Goal: Navigation & Orientation: Find specific page/section

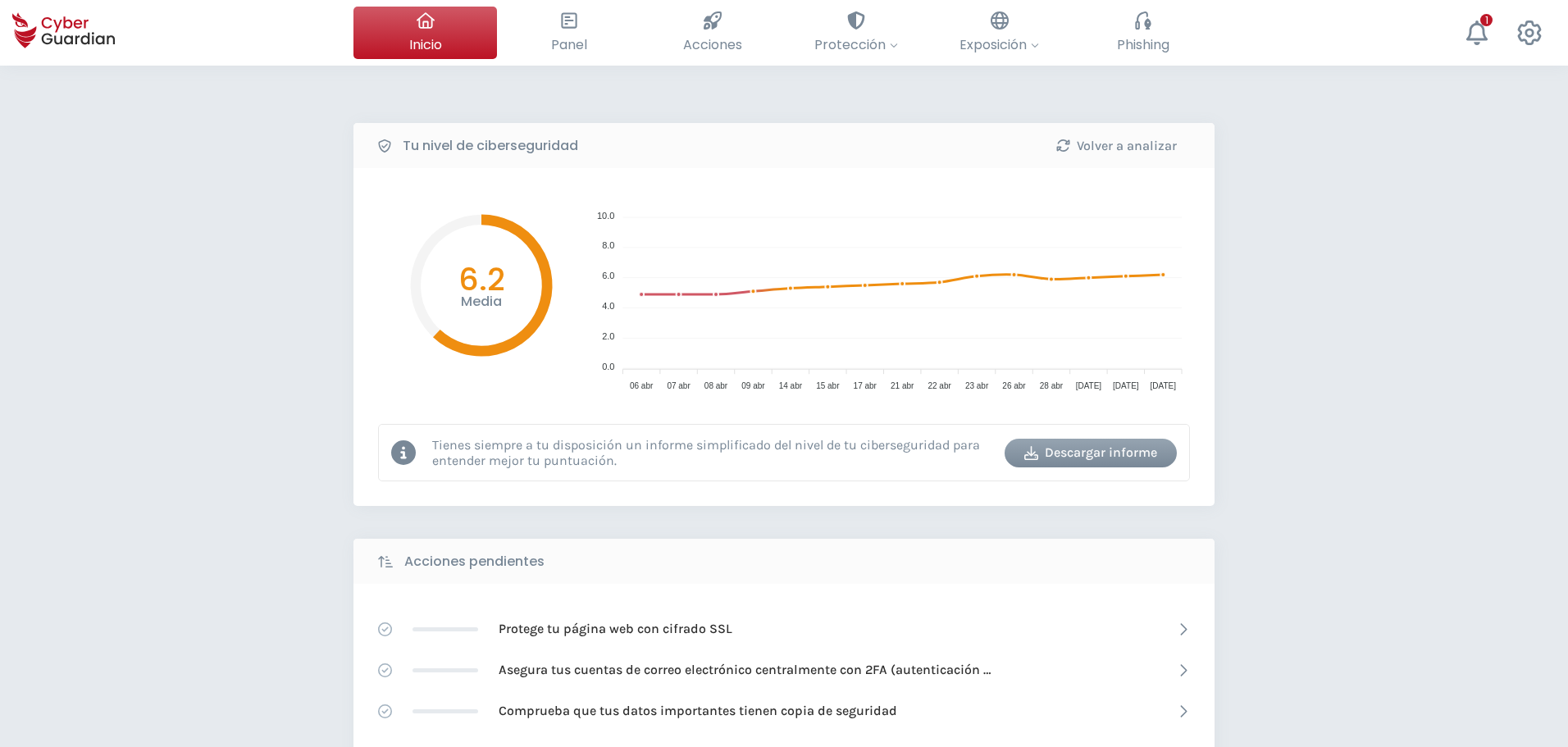
click at [208, 420] on div "Tu nivel de ciberseguridad Volver a analizar Media 6.2 10.0 10.0 8.0 8.0 6.0 6.…" at bounding box center [784, 729] width 1568 height 1329
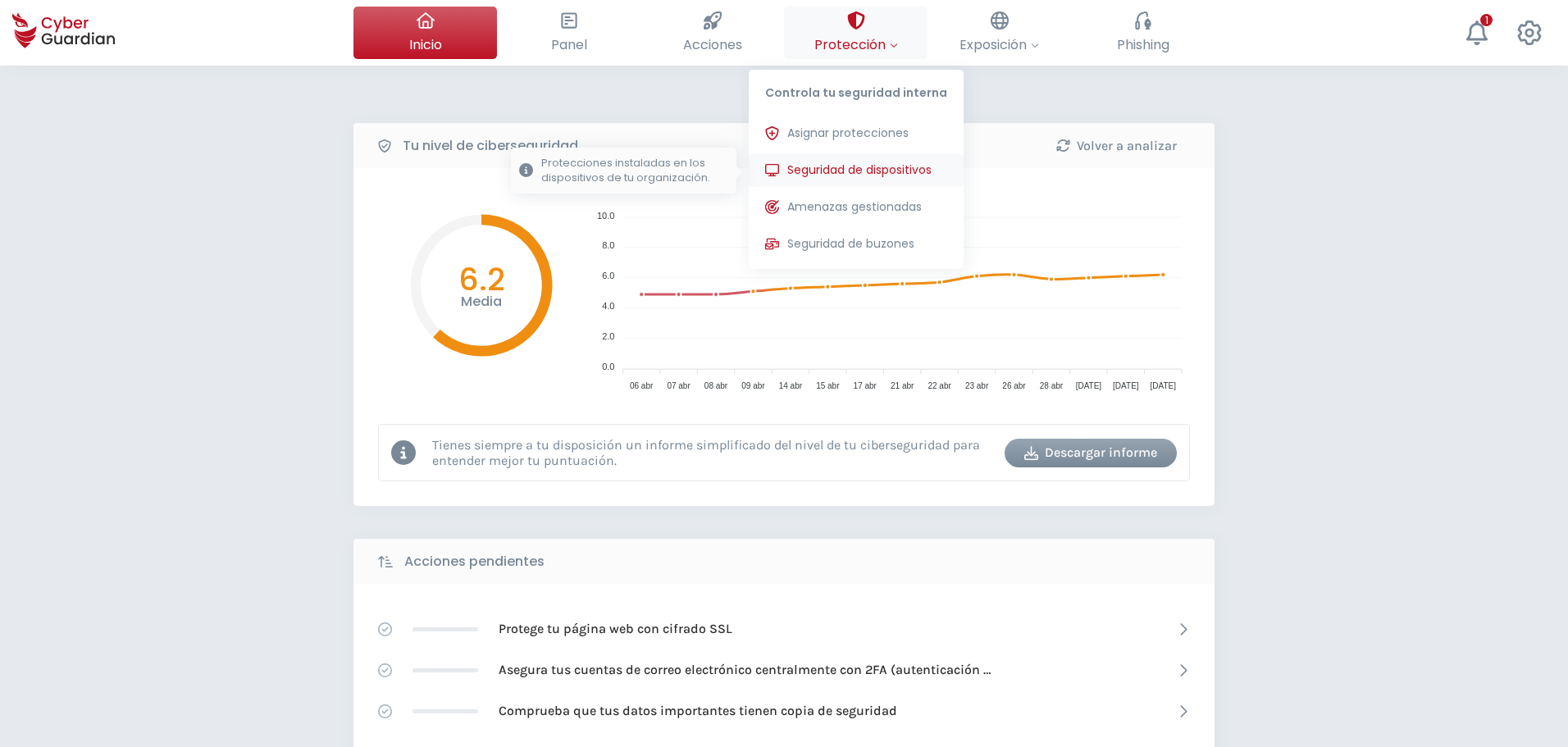
click at [861, 163] on span "Seguridad de dispositivos" at bounding box center [860, 170] width 144 height 17
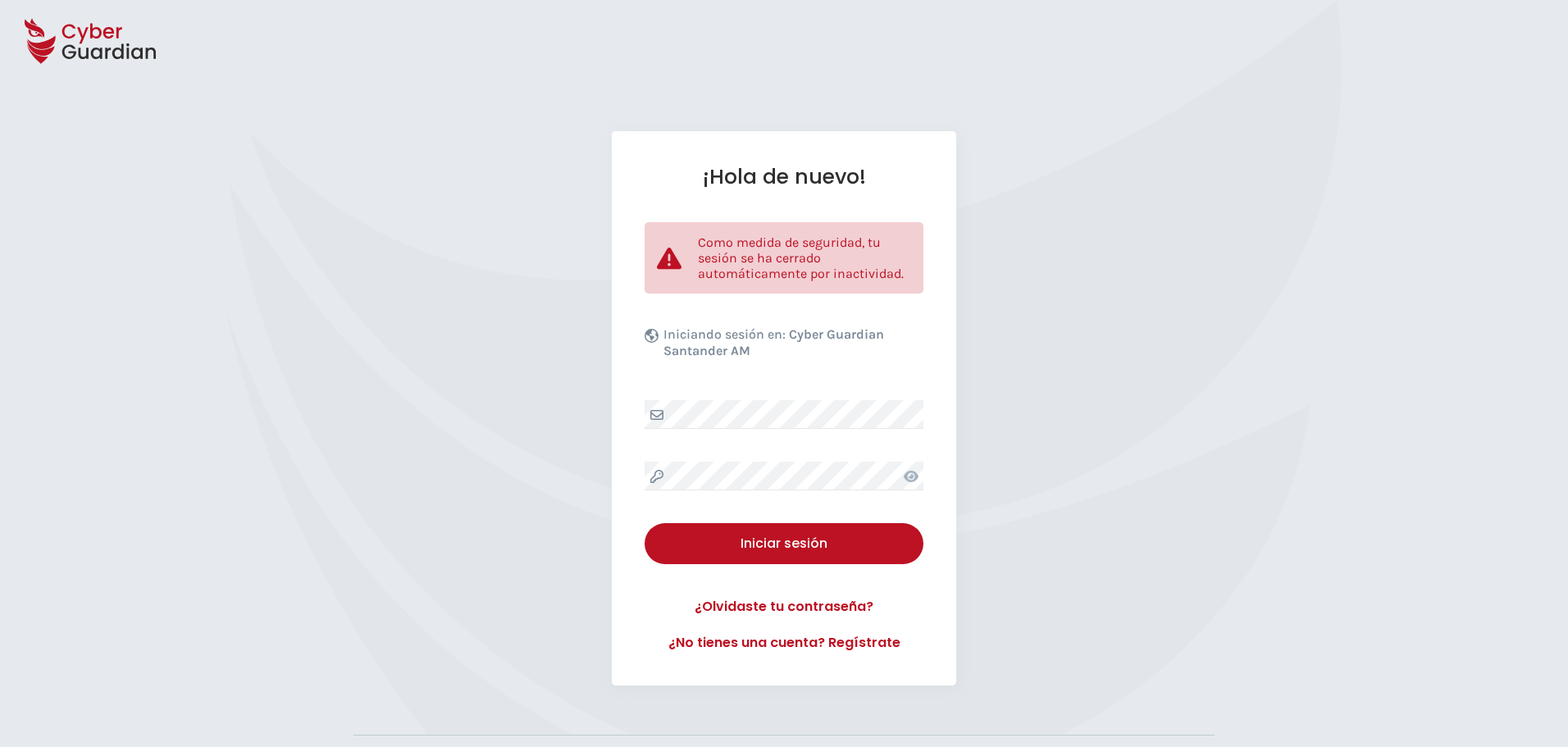
click at [269, 483] on div "¡Hola de nuevo! Como medida de seguridad, tu sesión se ha cerrado automáticamen…" at bounding box center [784, 408] width 1568 height 555
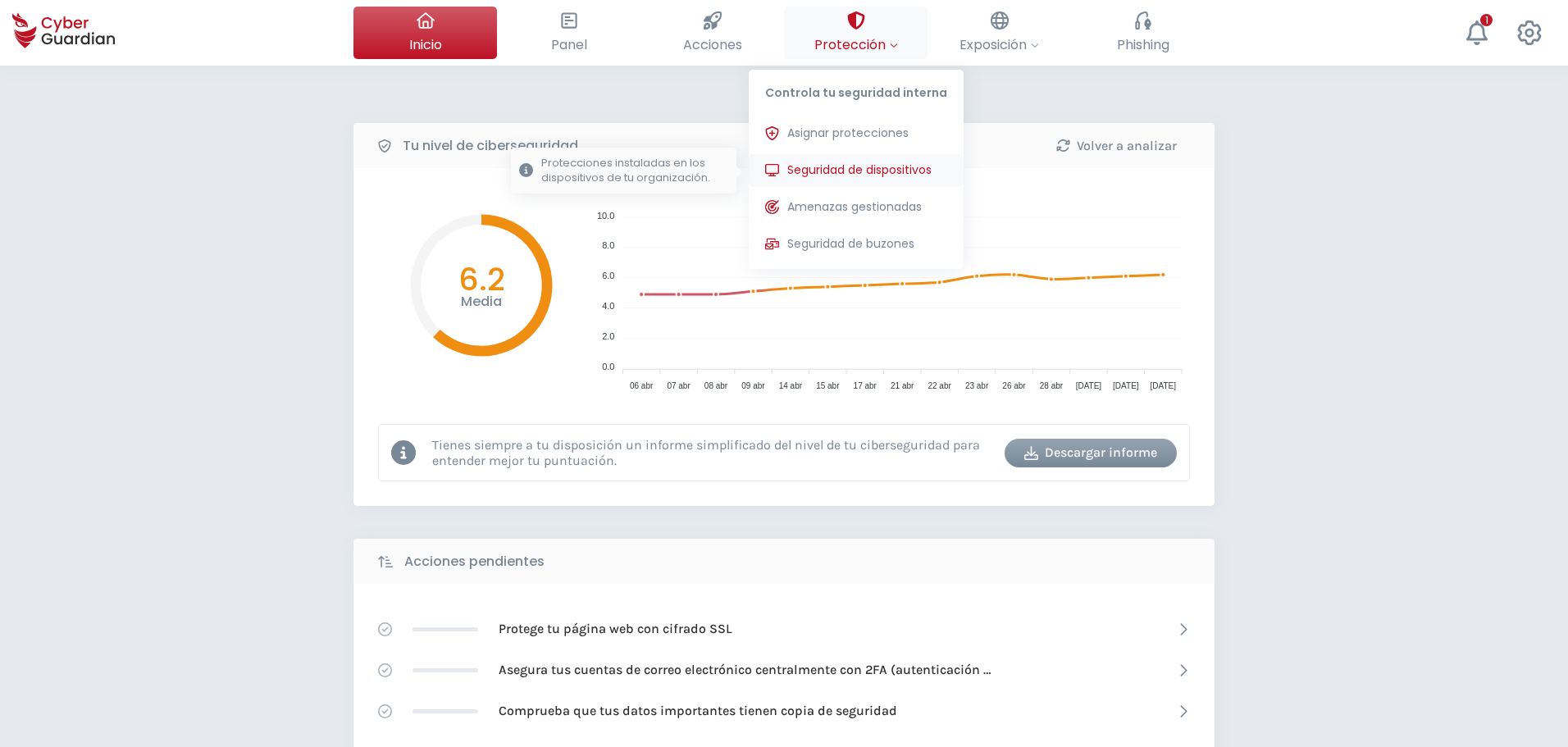
click at [886, 168] on span "Seguridad de dispositivos" at bounding box center [860, 170] width 144 height 17
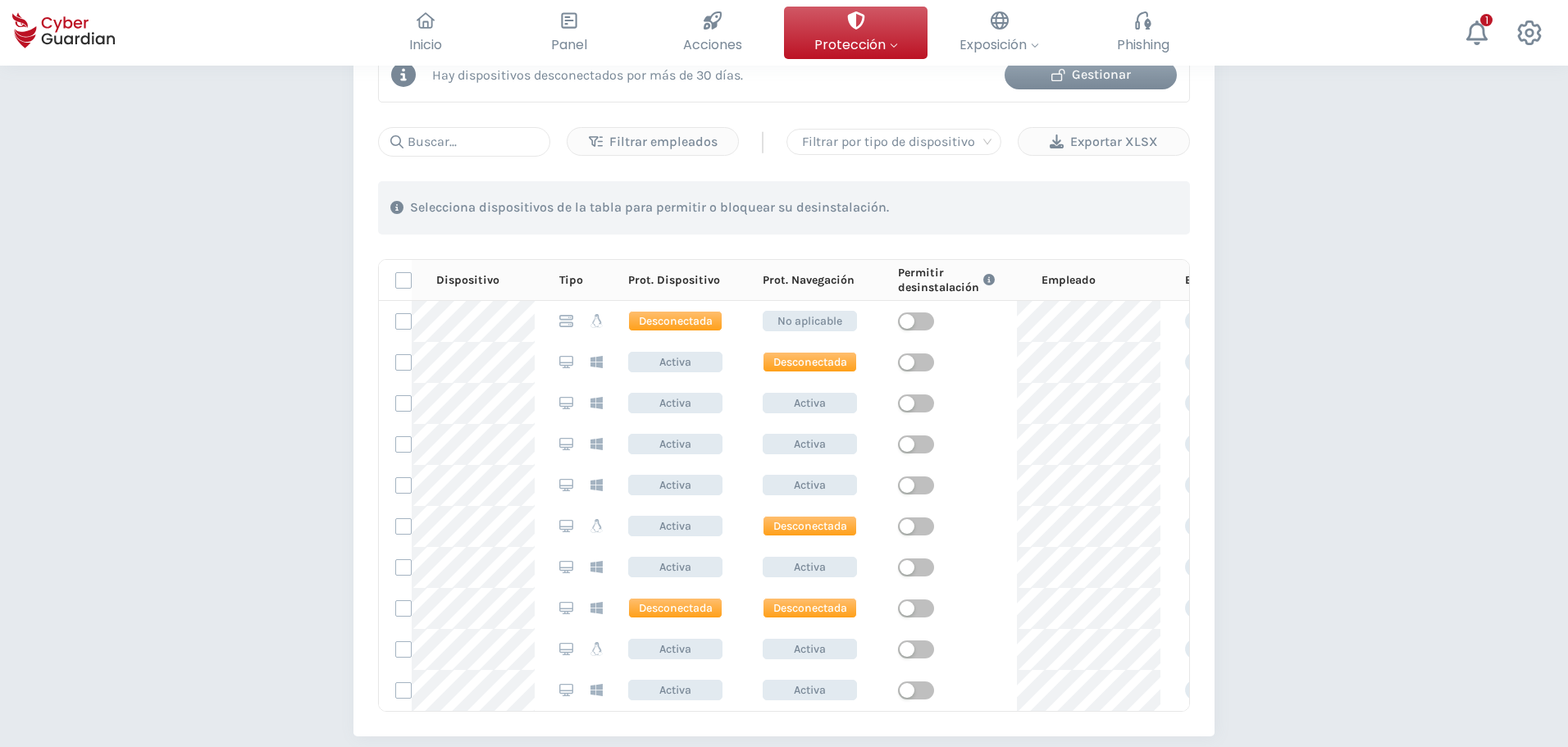
scroll to position [985, 0]
